Goal: Contribute content: Add original content to the website for others to see

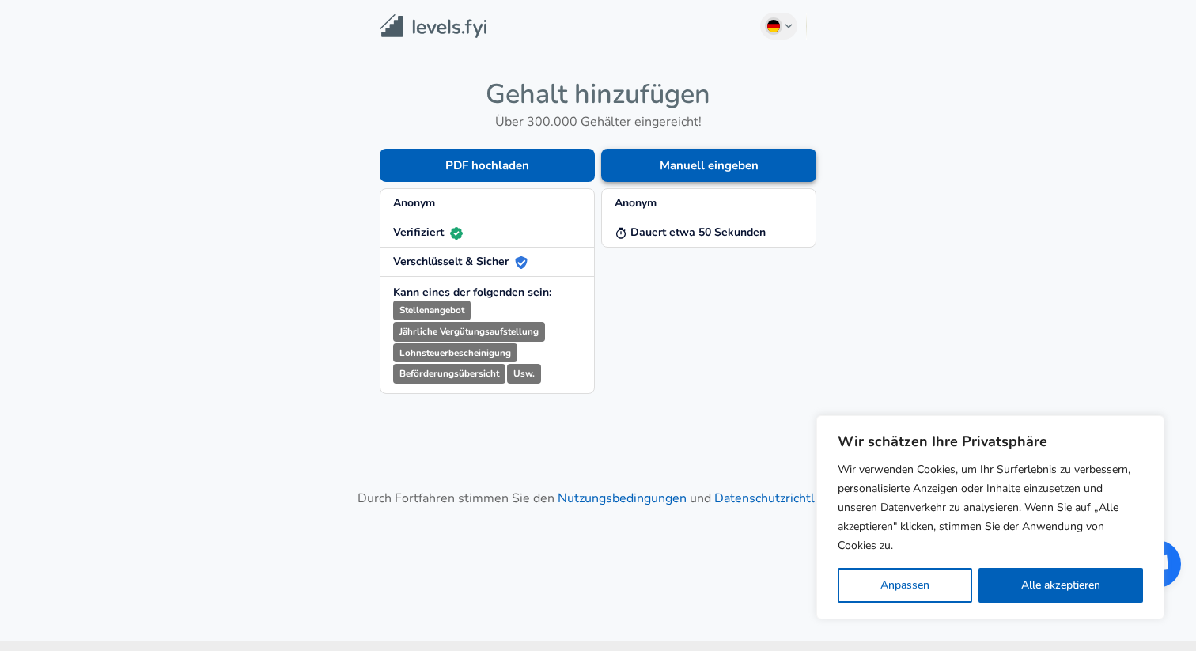
click at [680, 163] on button "Manuell eingeben" at bounding box center [708, 165] width 215 height 33
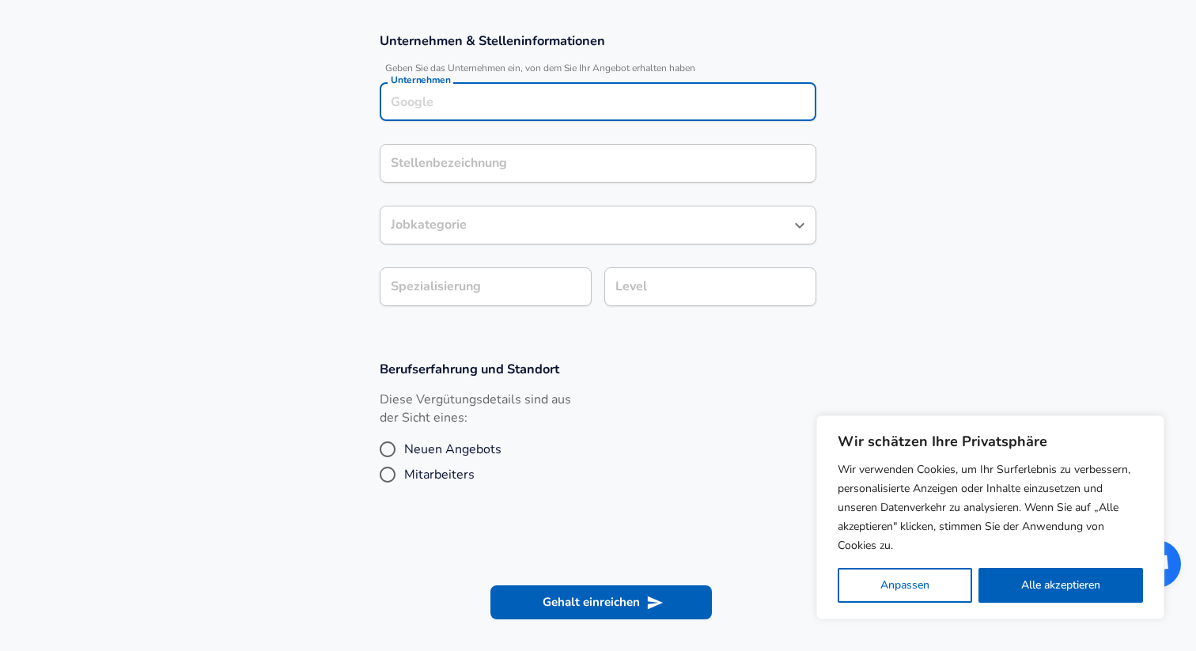
scroll to position [301, 0]
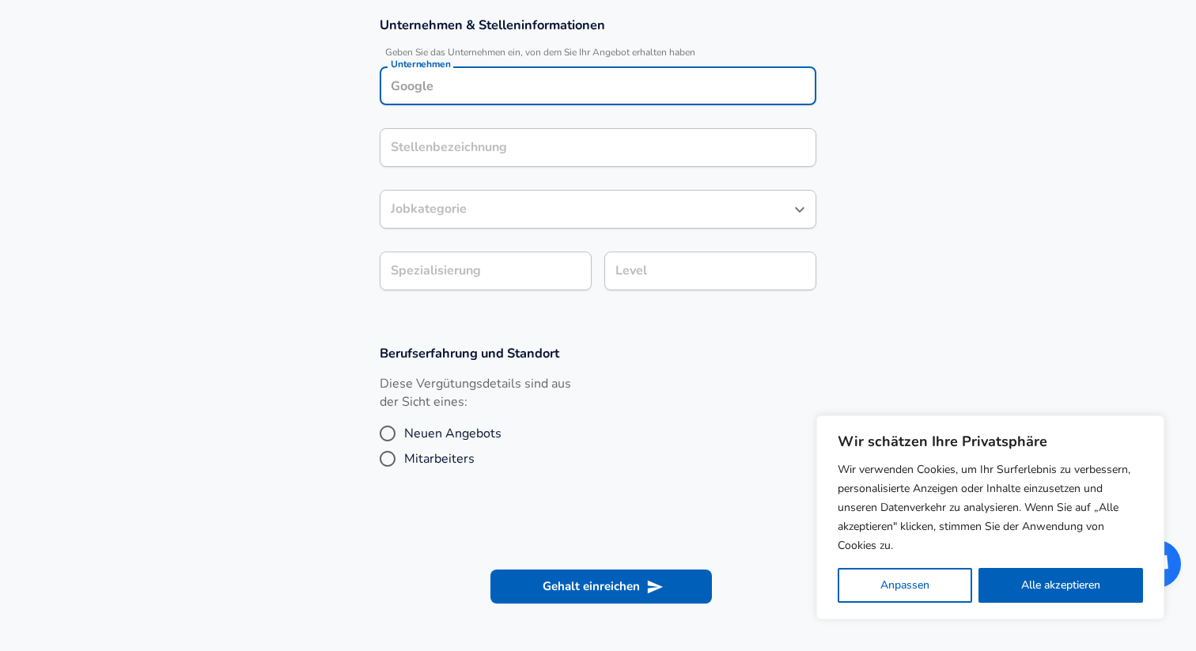
click at [466, 93] on input "Unternehmen" at bounding box center [598, 86] width 422 height 25
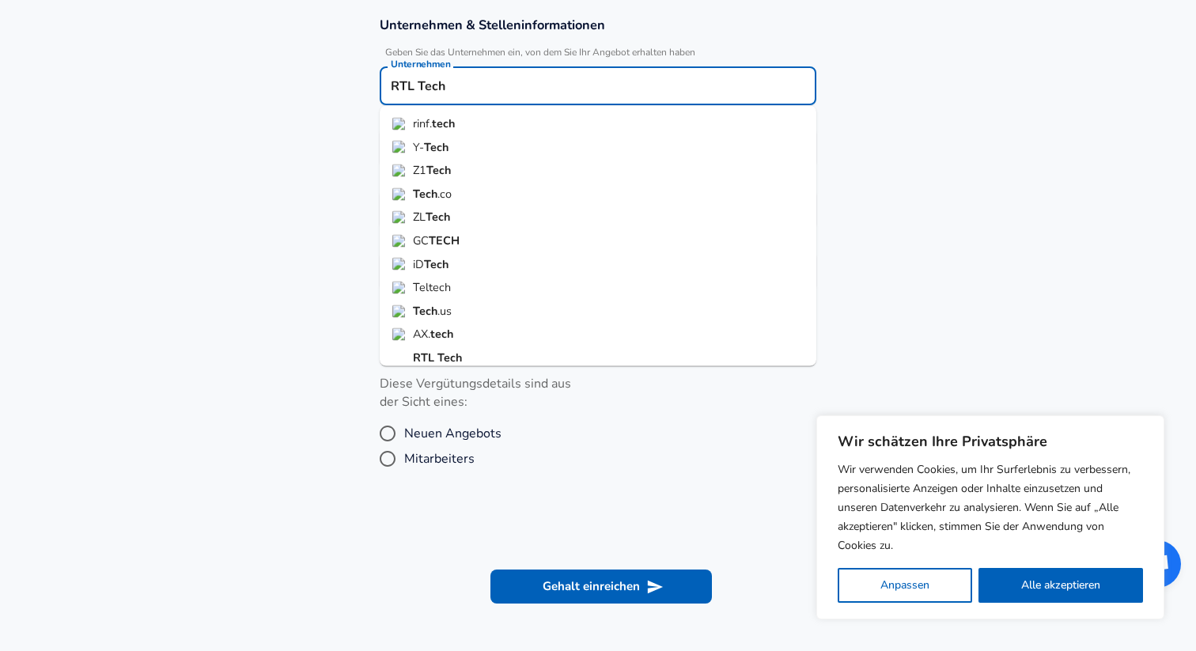
scroll to position [9, 0]
click at [428, 350] on strong "RTL" at bounding box center [425, 348] width 25 height 16
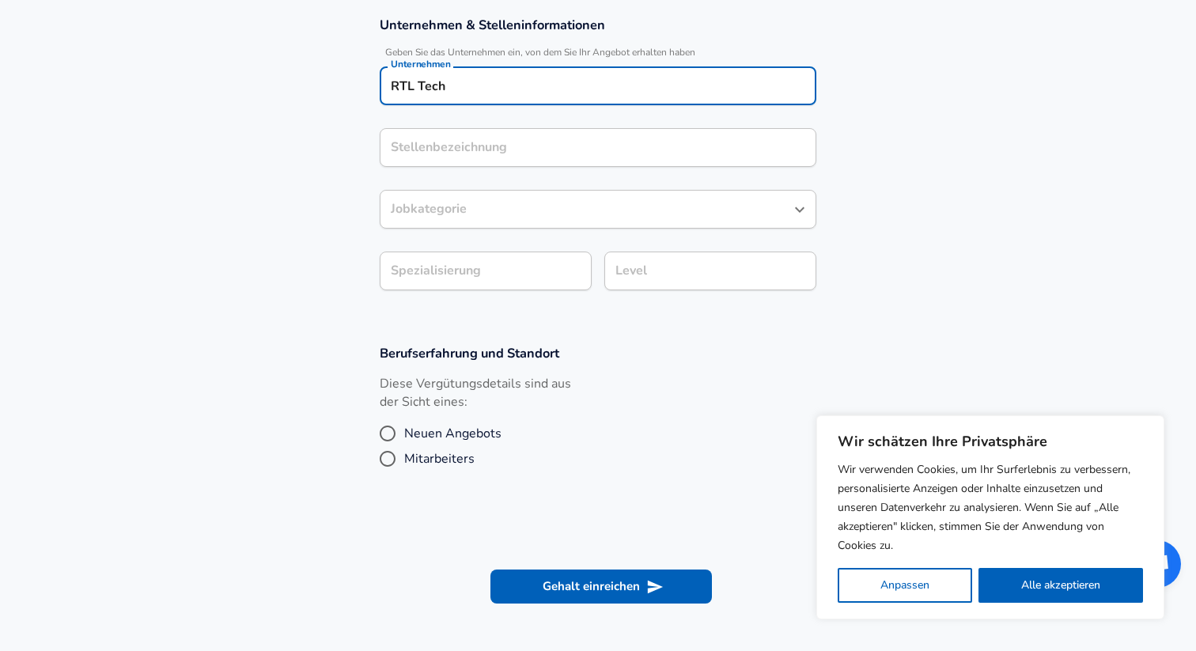
type input "RTL Tech"
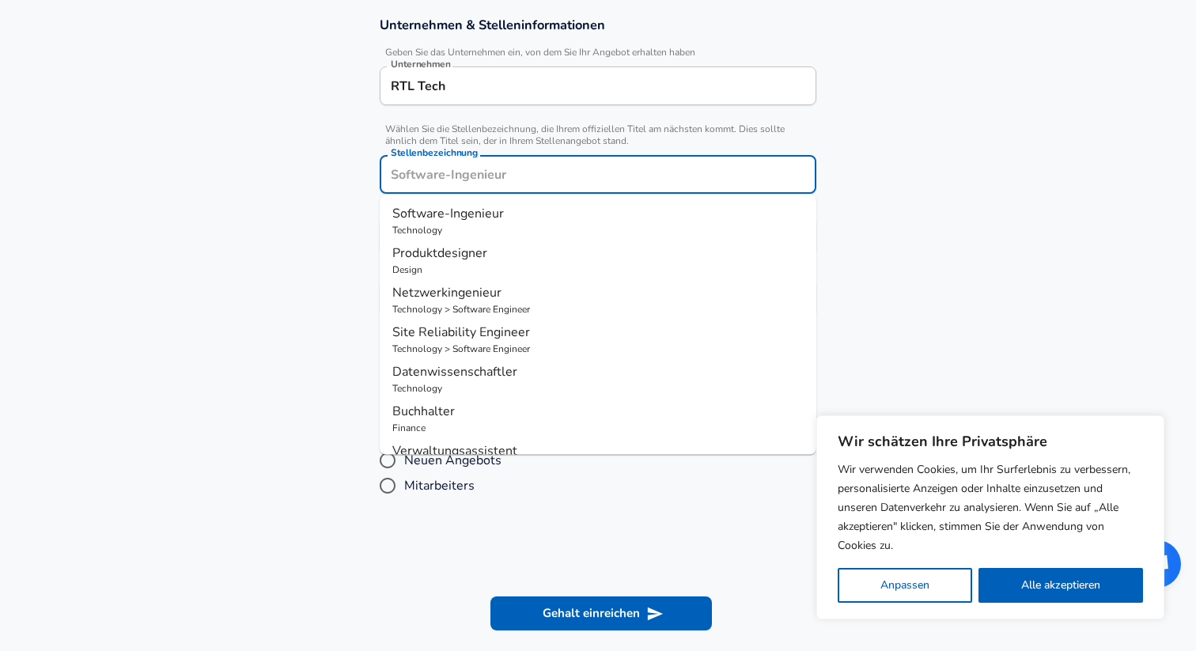
click at [485, 162] on input "Stellenbezeichnung" at bounding box center [598, 174] width 422 height 25
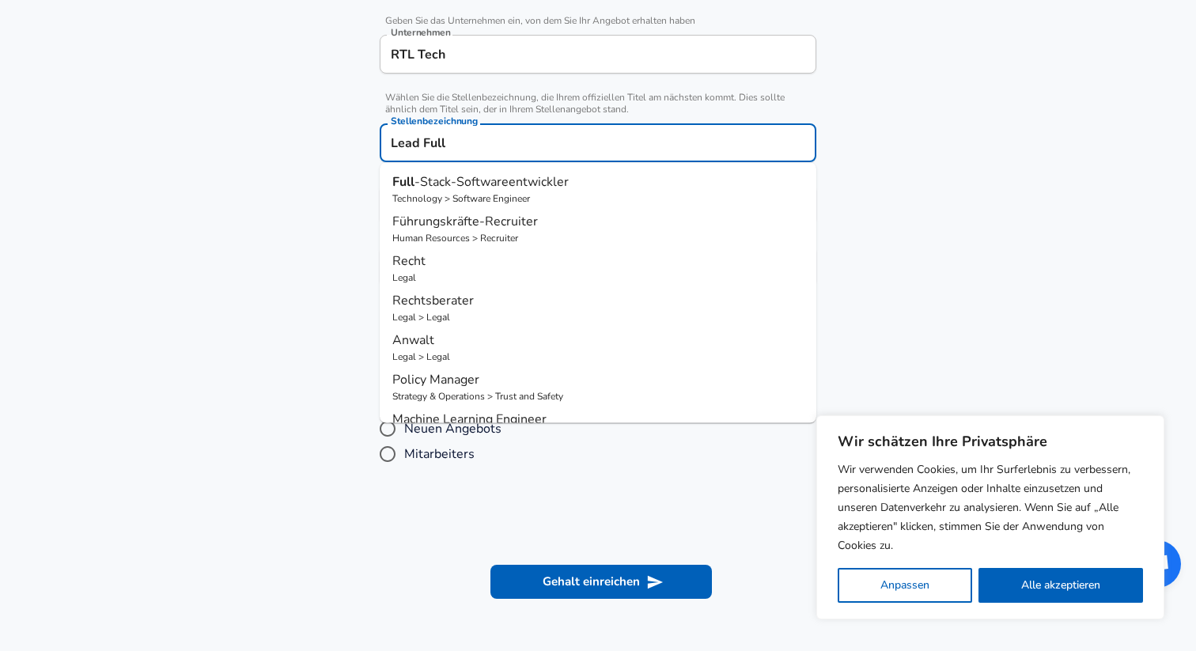
click at [486, 198] on p "Technology > Software Engineer" at bounding box center [597, 198] width 411 height 14
type input "Full-Stack-Softwareentwickler"
type input "Full Stack"
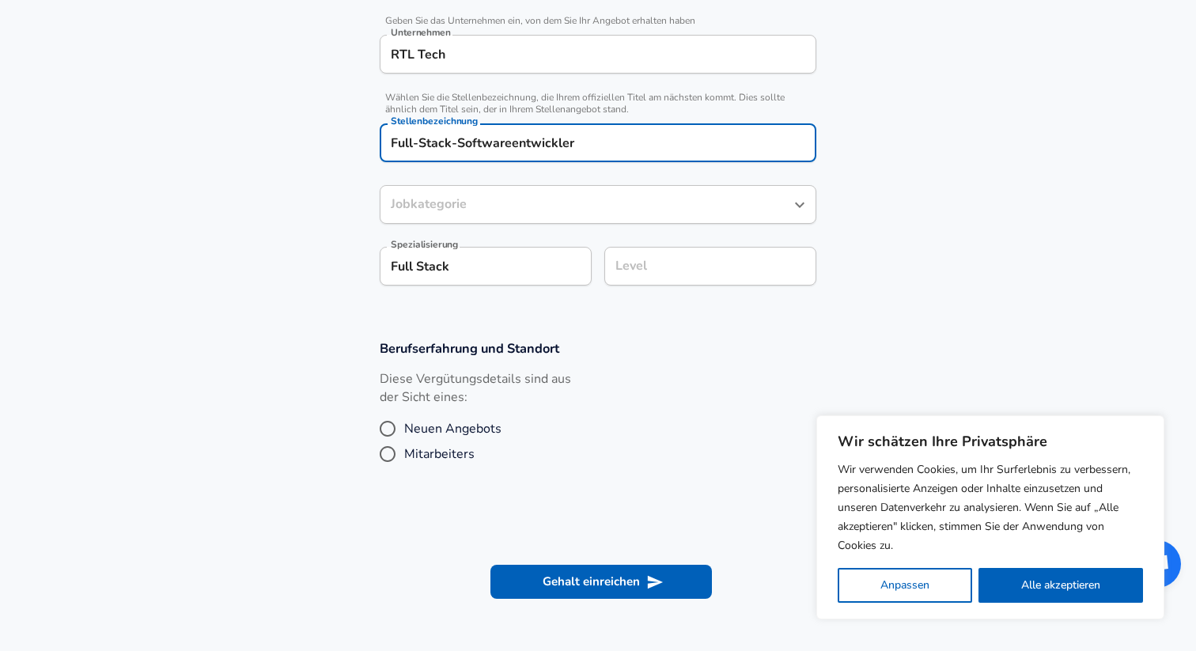
type input "Software-Ingenieur"
click at [644, 284] on div "Level" at bounding box center [710, 266] width 212 height 39
type input "Full-Stack-Softwareentwickler"
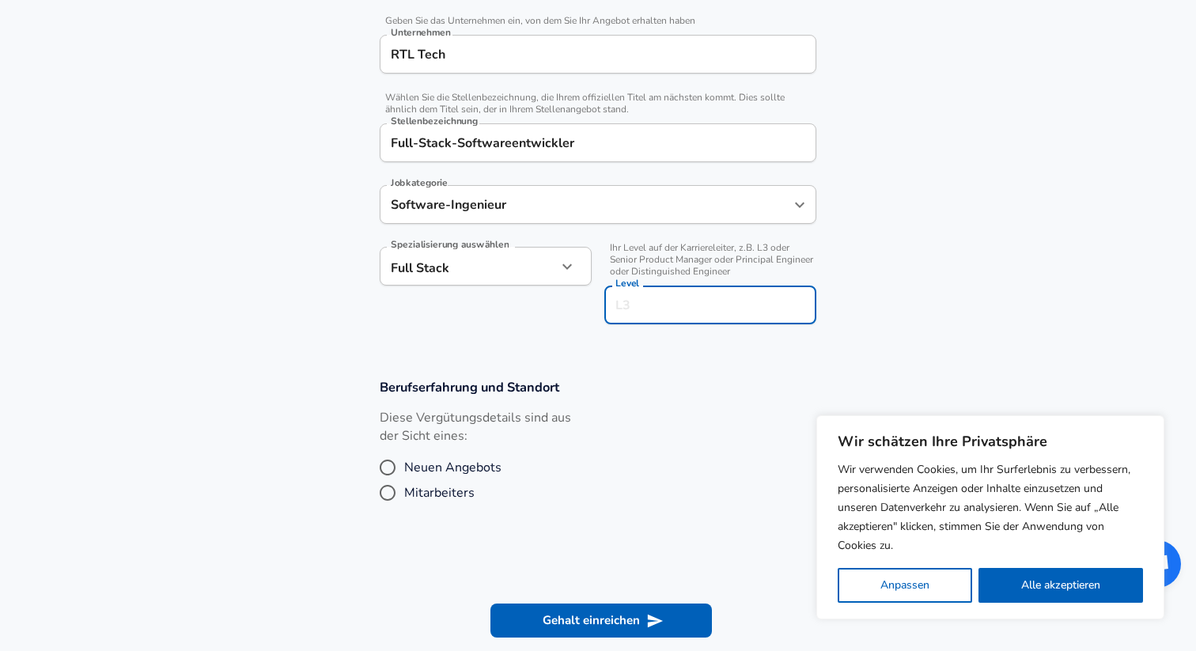
scroll to position [365, 0]
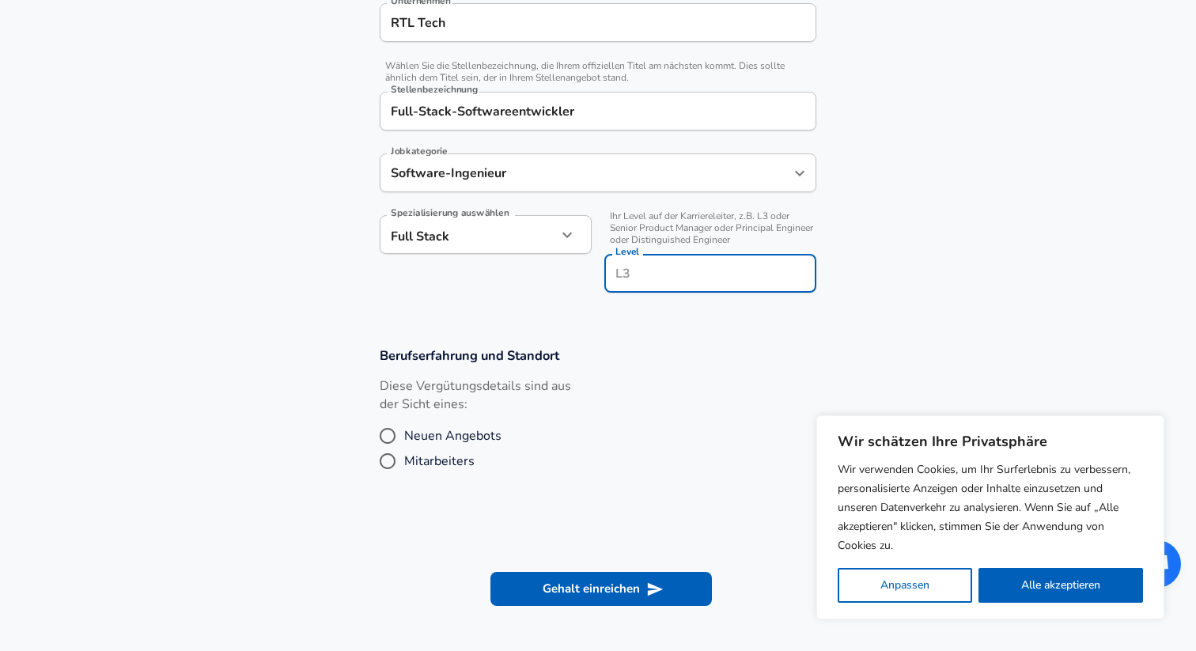
click at [645, 280] on input "Level" at bounding box center [710, 273] width 198 height 25
type input "Lead"
click at [579, 406] on label "Diese Vergütungsdetails sind aus der Sicht eines:" at bounding box center [486, 395] width 212 height 36
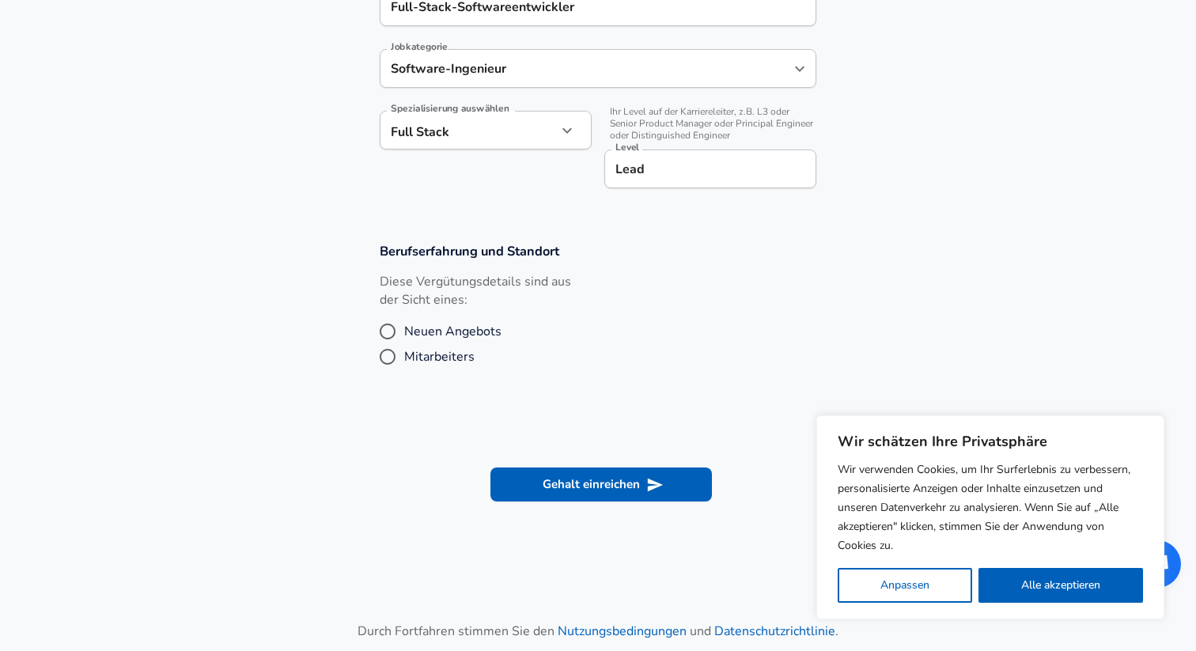
scroll to position [492, 0]
